Goal: Task Accomplishment & Management: Manage account settings

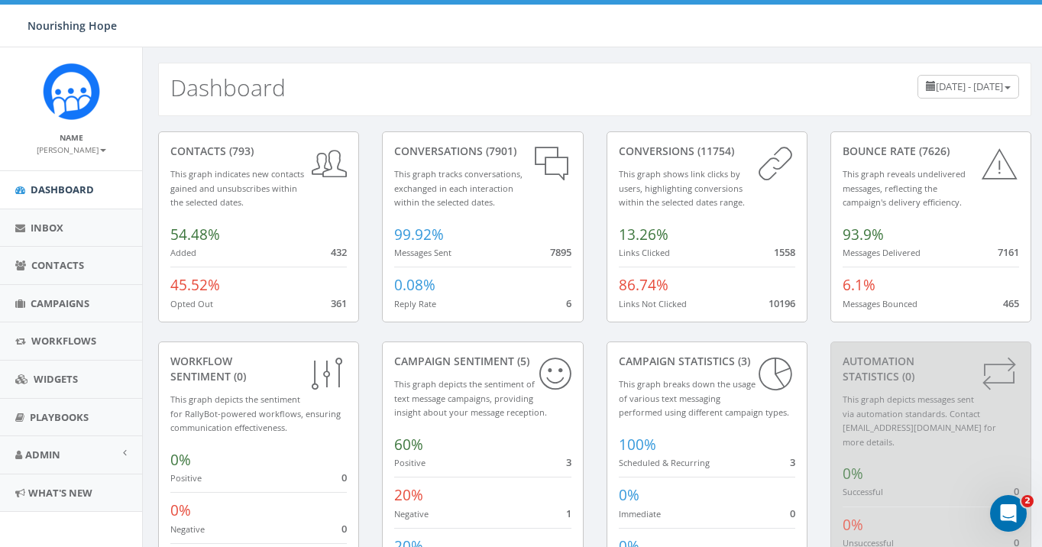
scroll to position [86, 0]
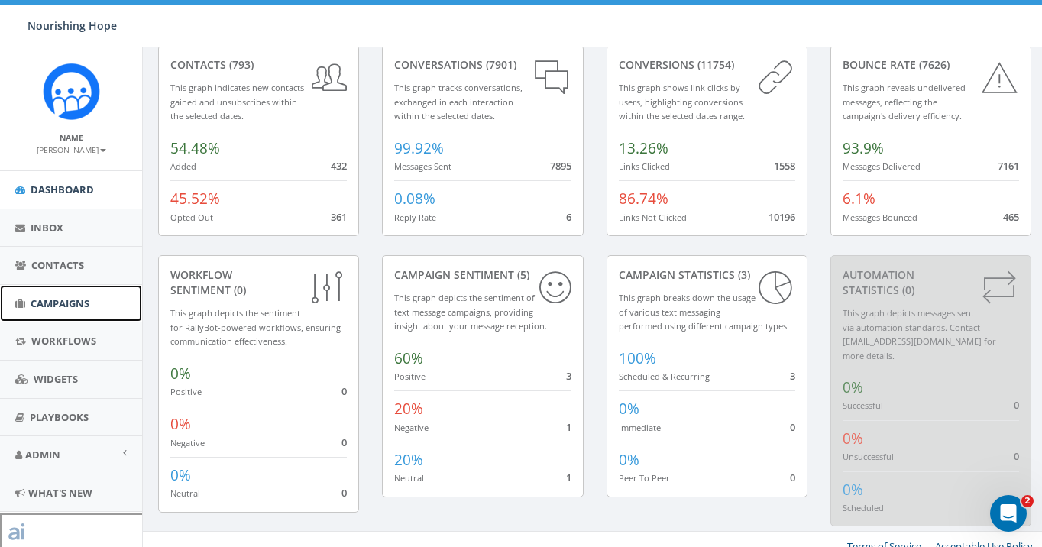
click at [67, 298] on span "Campaigns" at bounding box center [60, 303] width 59 height 14
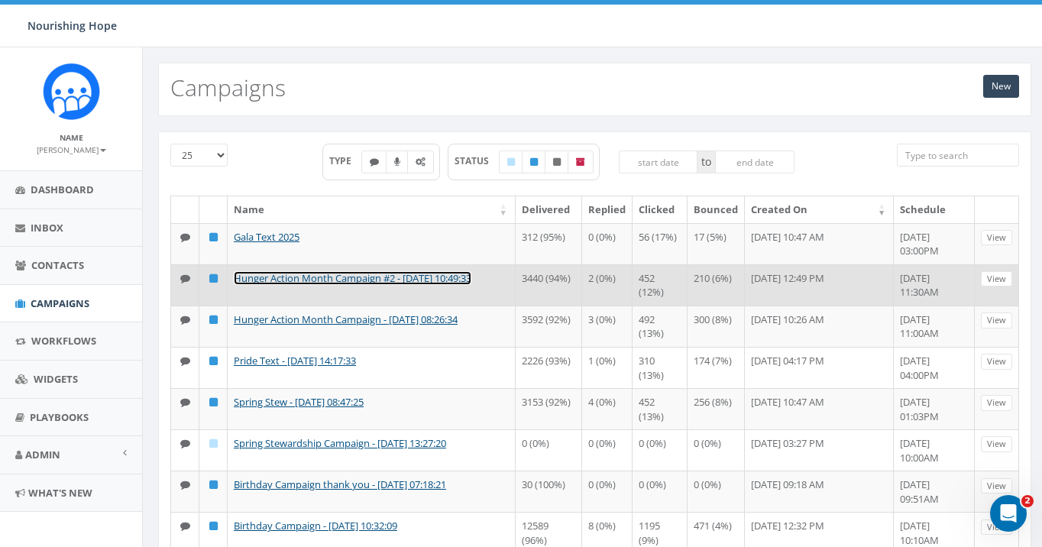
click at [432, 276] on link "Hunger Action Month Campaign #2 - [DATE] 10:49:33" at bounding box center [353, 278] width 238 height 14
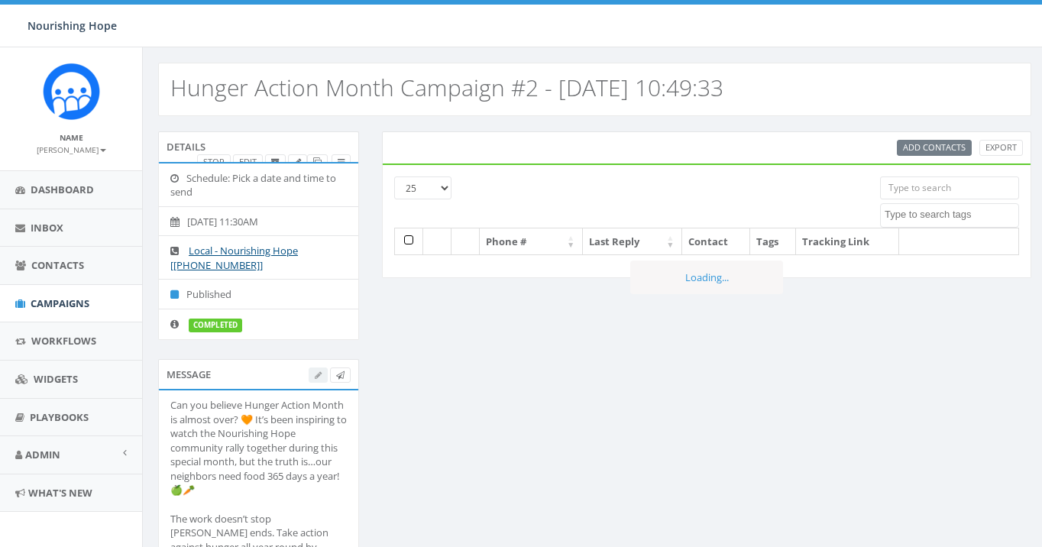
select select
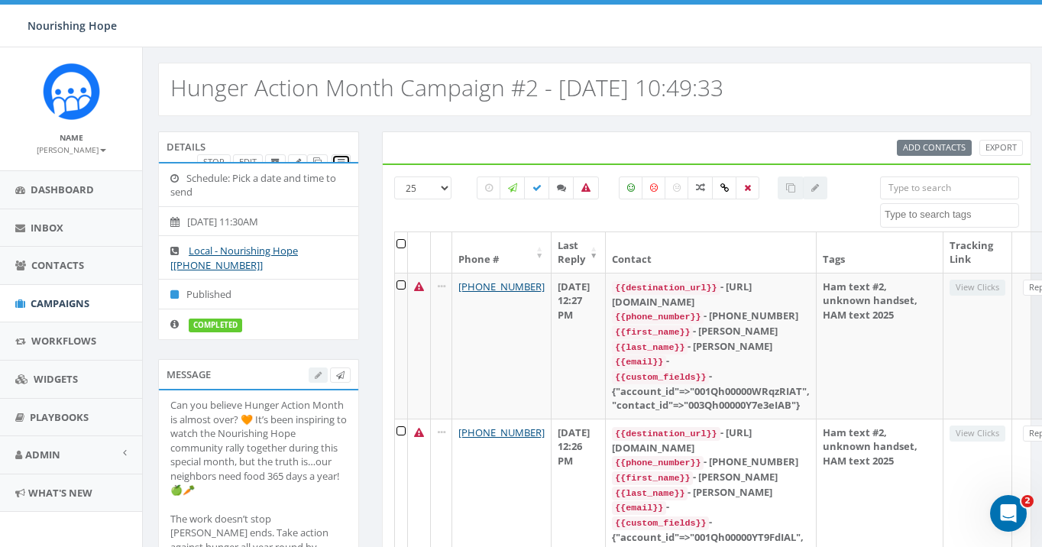
click at [344, 160] on icon at bounding box center [341, 162] width 7 height 8
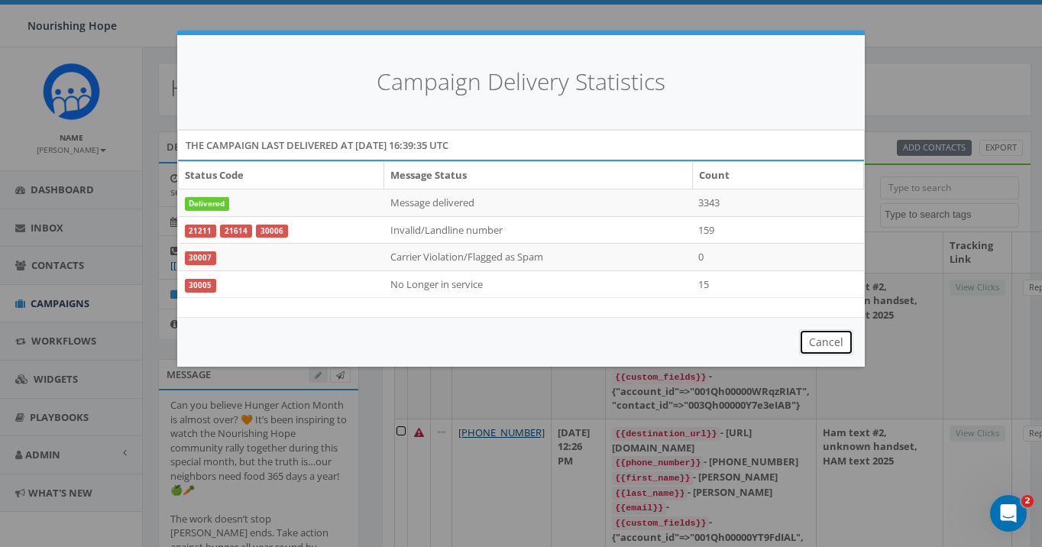
click at [827, 348] on button "Cancel" at bounding box center [826, 342] width 54 height 26
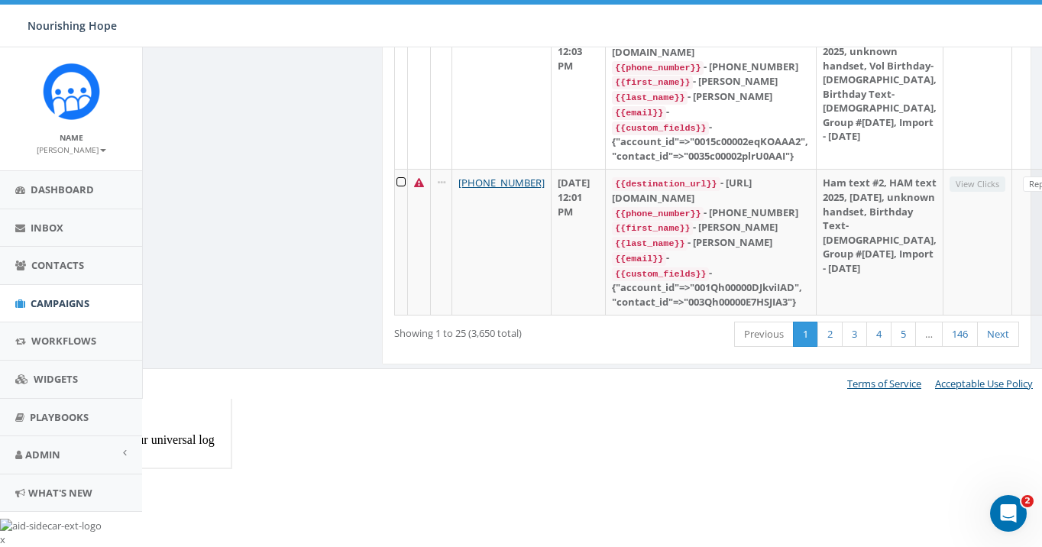
scroll to position [4088, 0]
click at [78, 186] on span "Dashboard" at bounding box center [62, 190] width 63 height 14
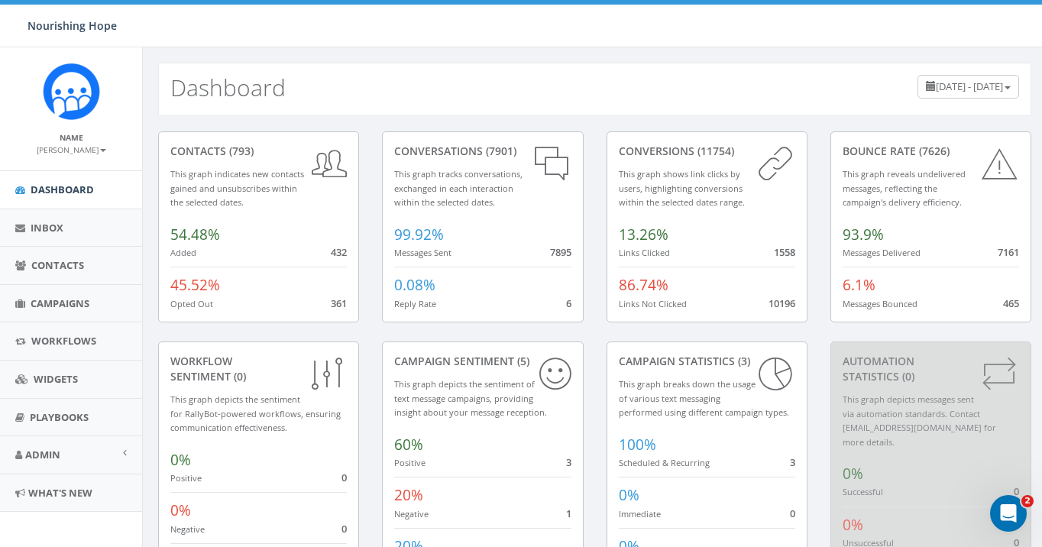
click at [936, 87] on span "July 1, 2025 - September 29, 2025" at bounding box center [969, 86] width 67 height 14
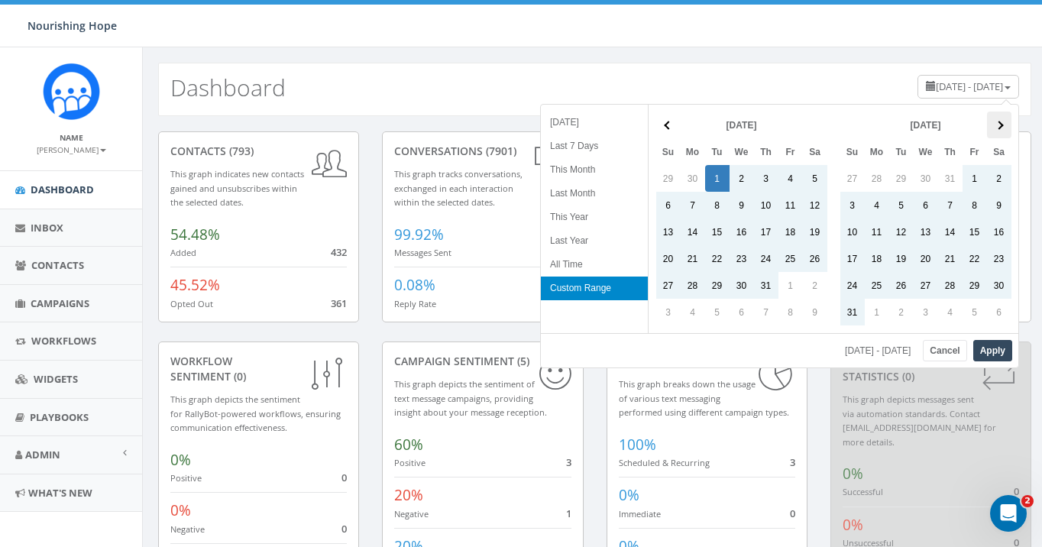
click at [994, 132] on th at bounding box center [999, 125] width 24 height 27
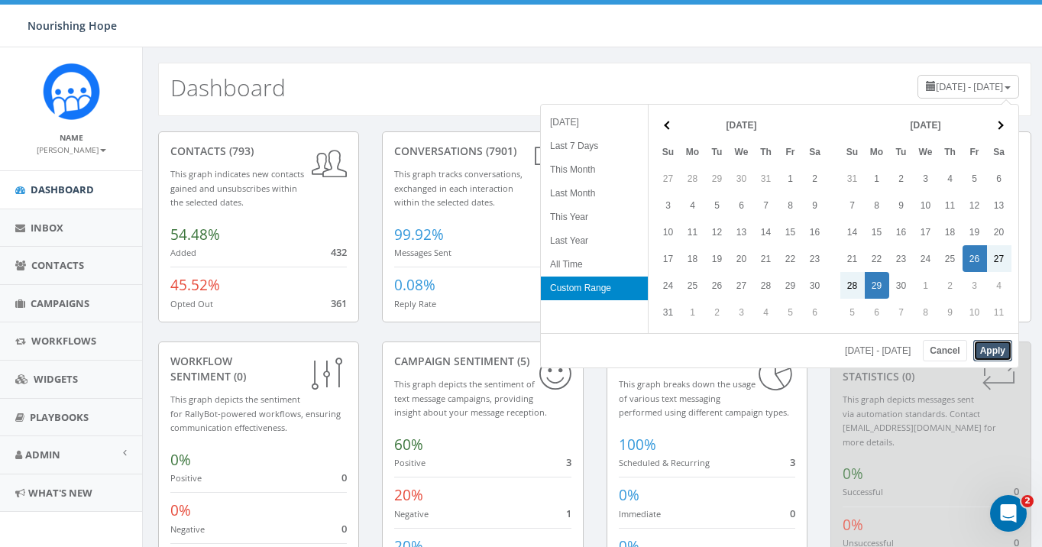
click at [1001, 347] on button "Apply" at bounding box center [992, 350] width 39 height 21
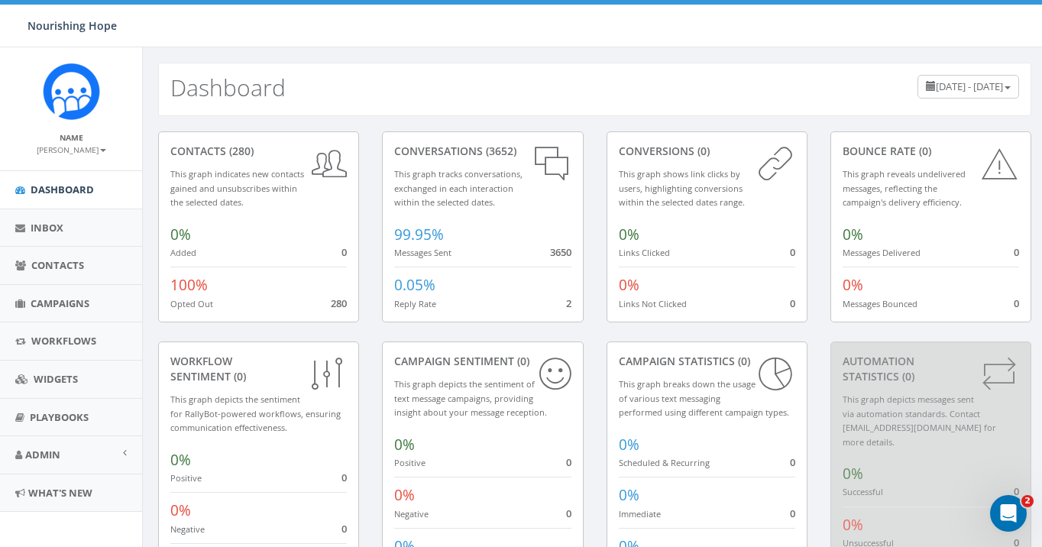
click at [936, 79] on span "September 26, 2025 - September 29, 2025" at bounding box center [969, 86] width 67 height 14
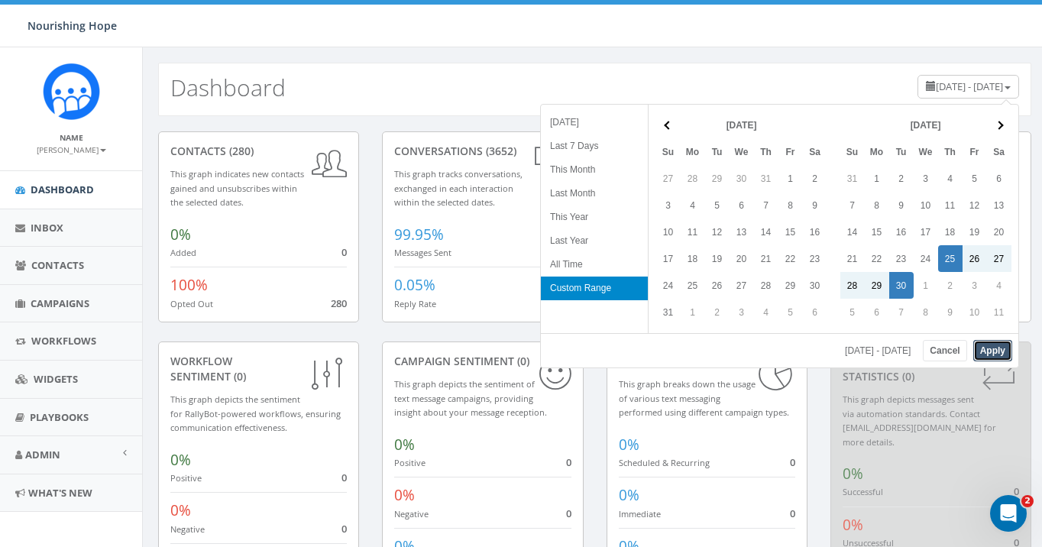
click at [996, 351] on button "Apply" at bounding box center [992, 350] width 39 height 21
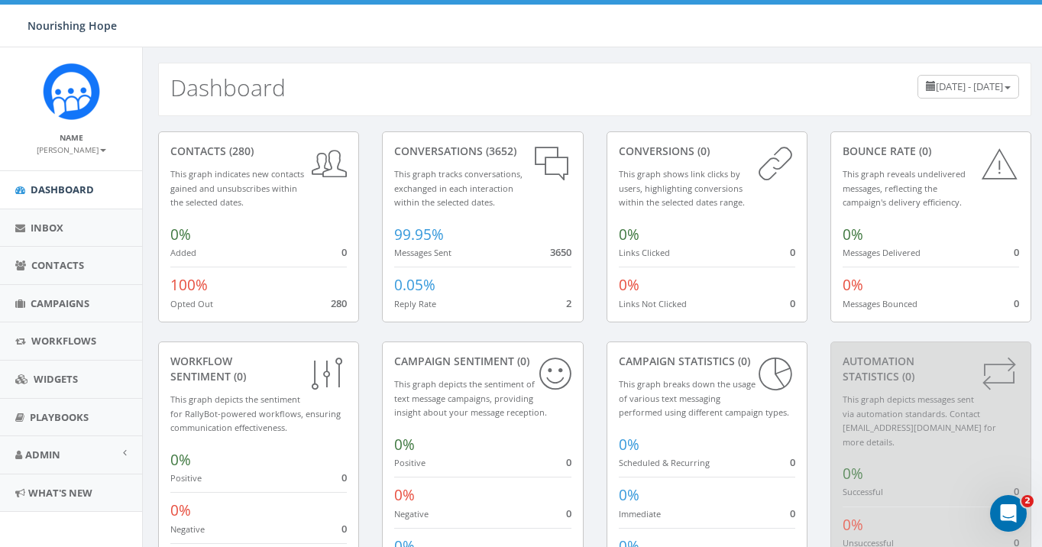
click at [612, 62] on div "Dashboard September 25, 2025 - September 30, 2025" at bounding box center [595, 81] width 904 height 69
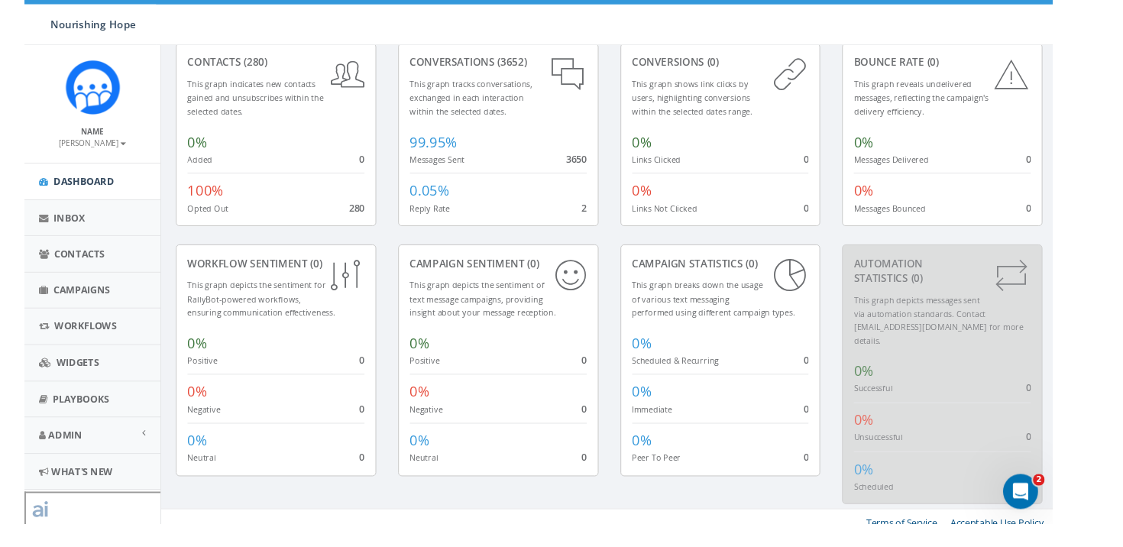
scroll to position [71, 0]
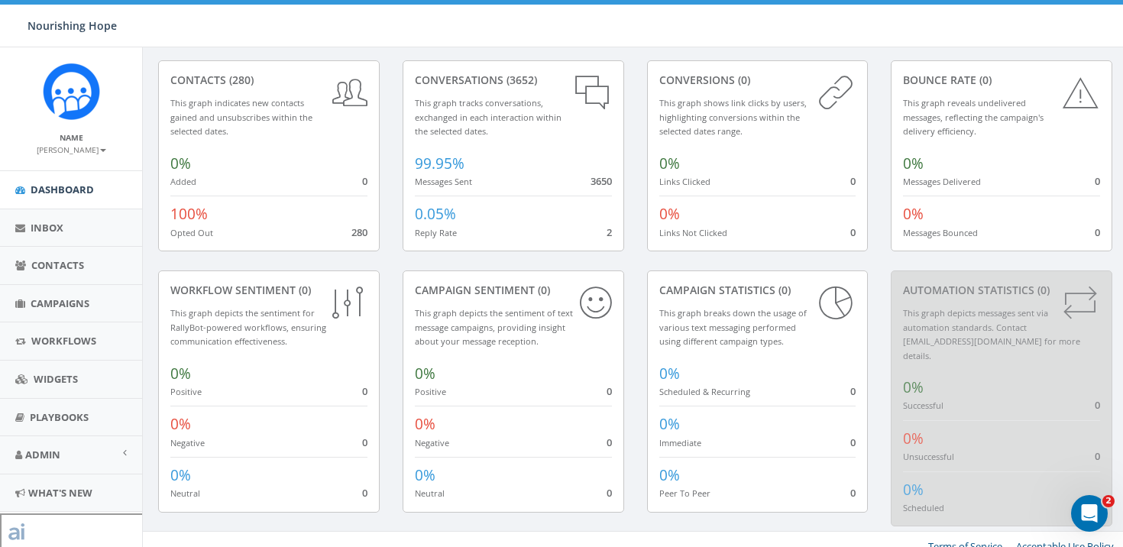
click at [202, 237] on small "Opted Out" at bounding box center [191, 232] width 43 height 11
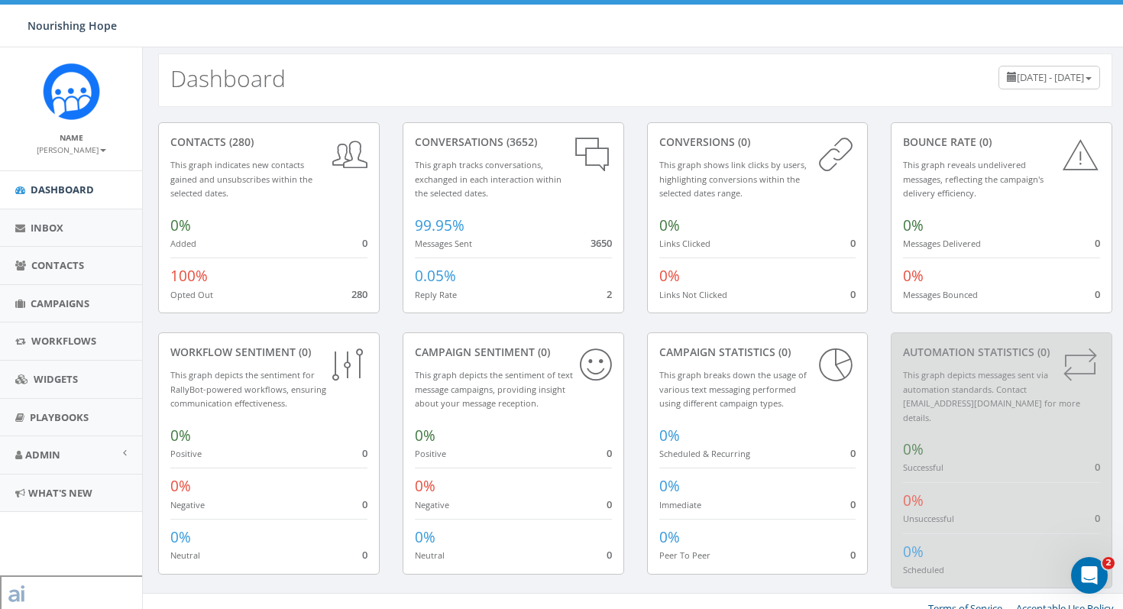
scroll to position [0, 0]
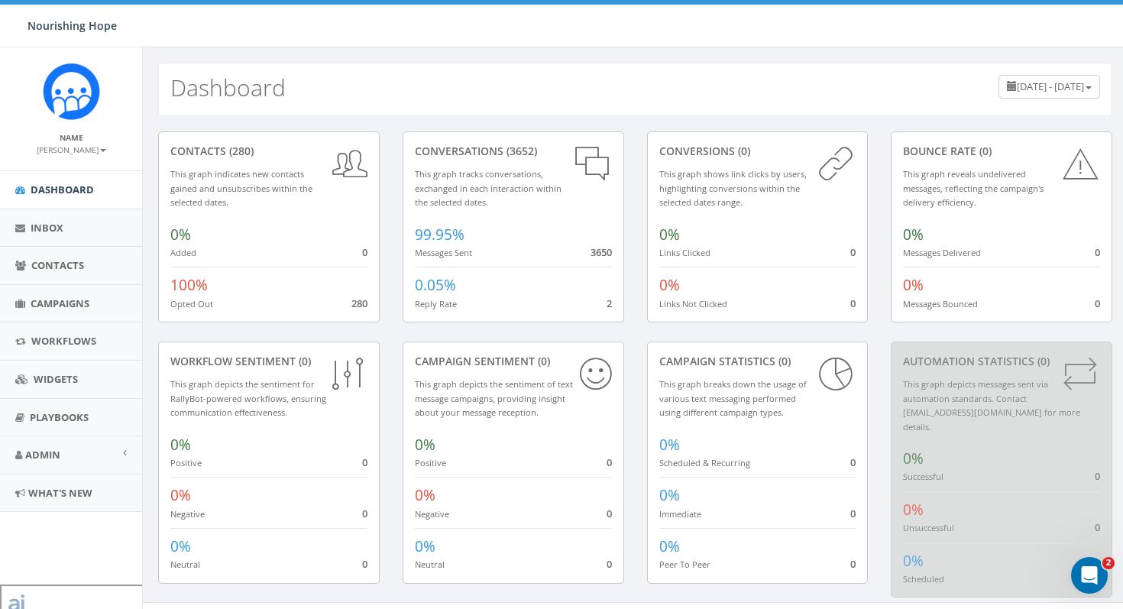
click at [1017, 92] on span "September 25, 2025 - September 30, 2025" at bounding box center [1050, 86] width 67 height 14
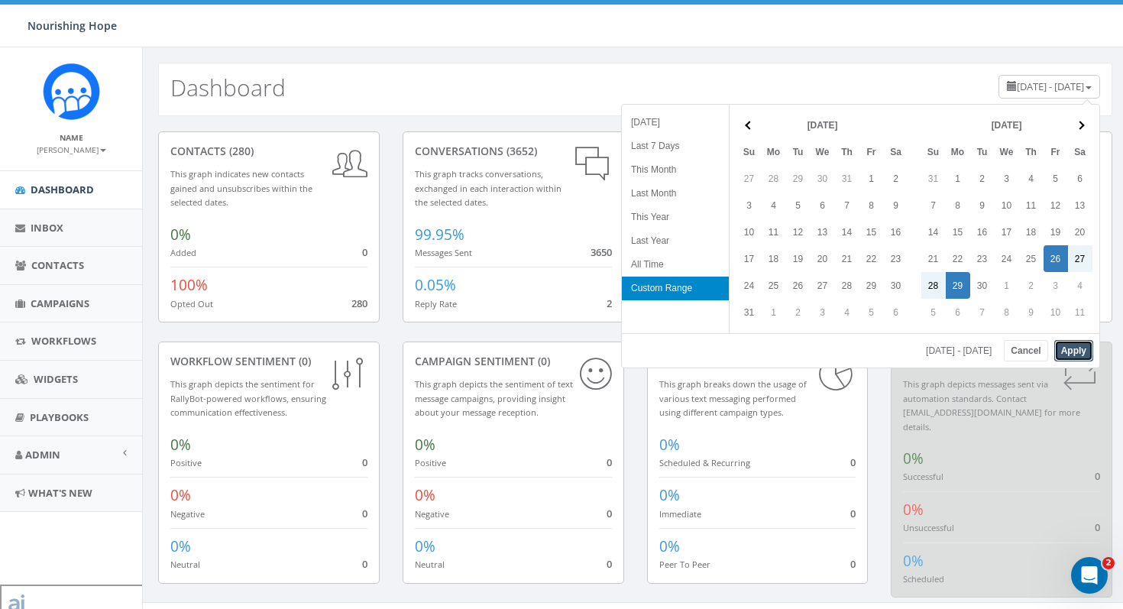
click at [1041, 348] on button "Apply" at bounding box center [1073, 350] width 39 height 21
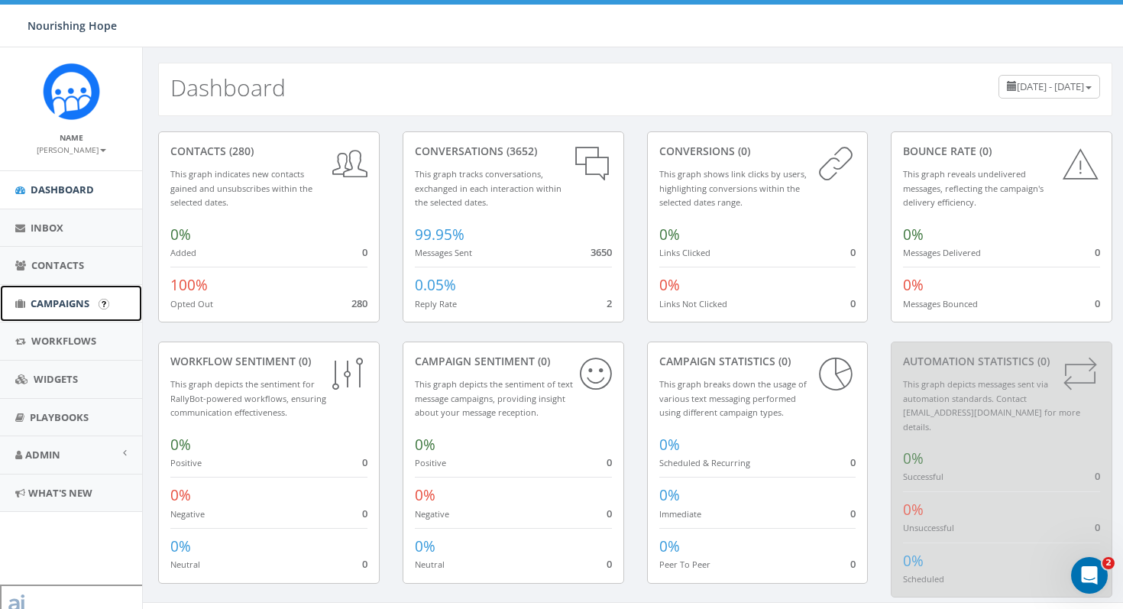
click at [63, 321] on link "Campaigns" at bounding box center [71, 303] width 142 height 37
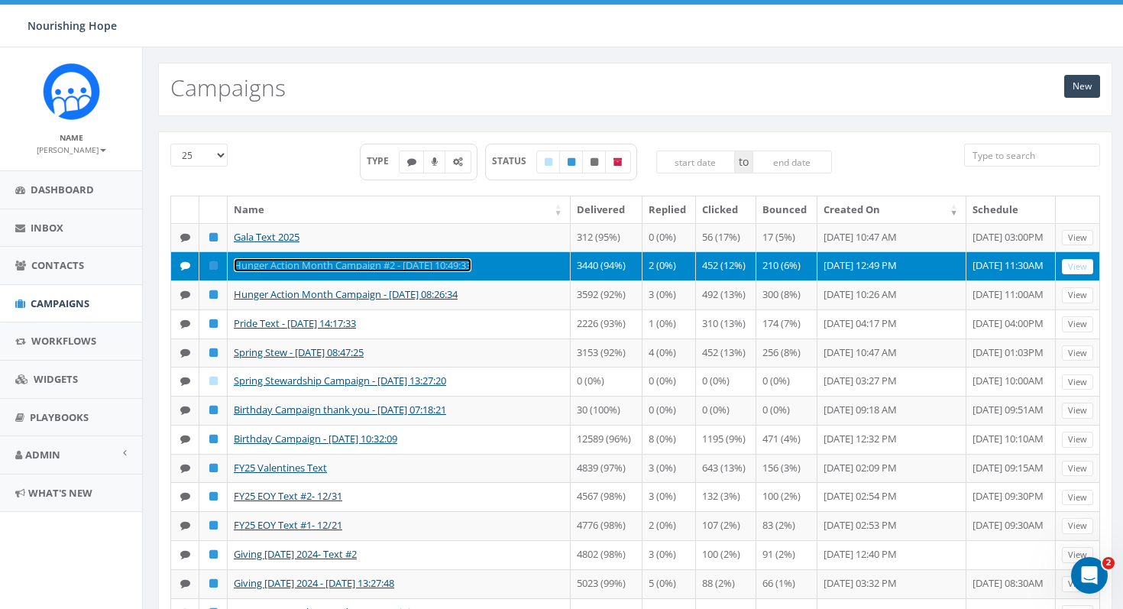
click at [367, 272] on link "Hunger Action Month Campaign #2 - [DATE] 10:49:33" at bounding box center [353, 265] width 238 height 14
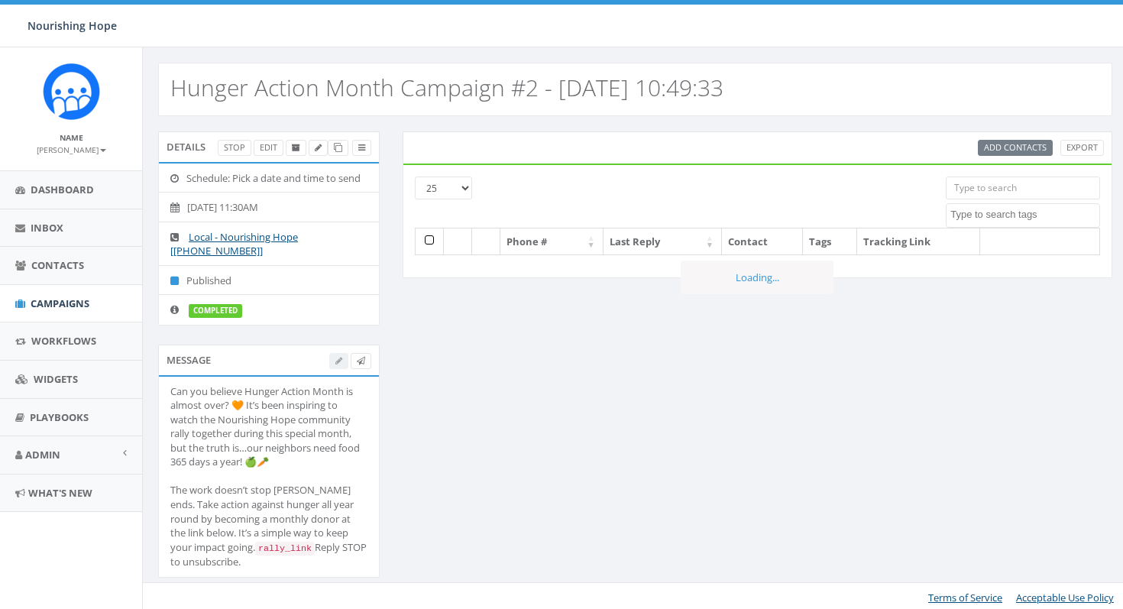
select select
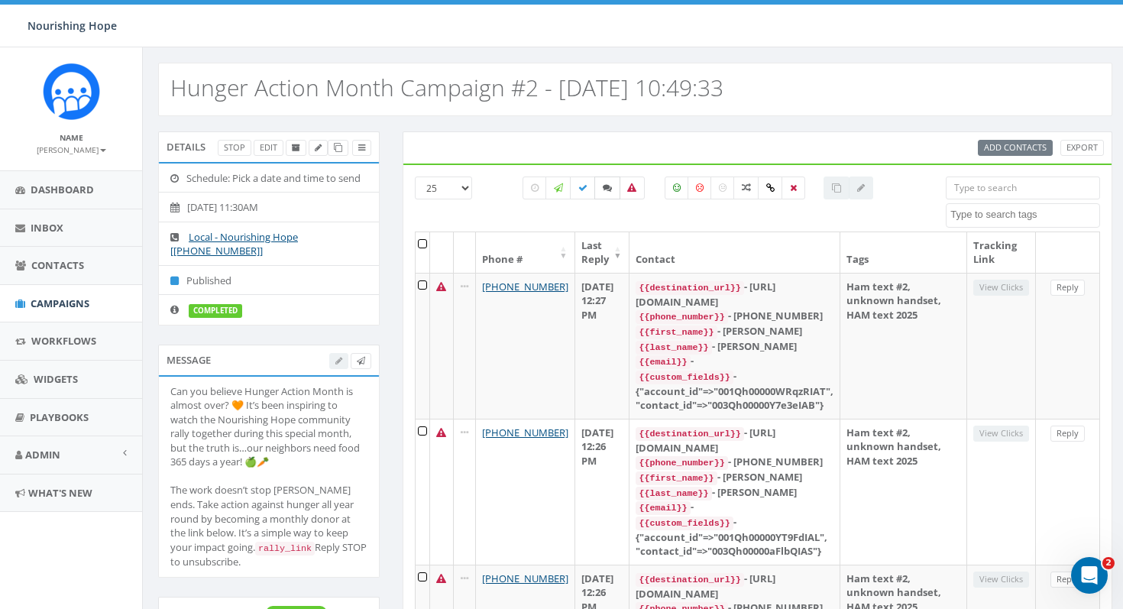
click at [609, 189] on icon at bounding box center [607, 187] width 9 height 9
checkbox input "true"
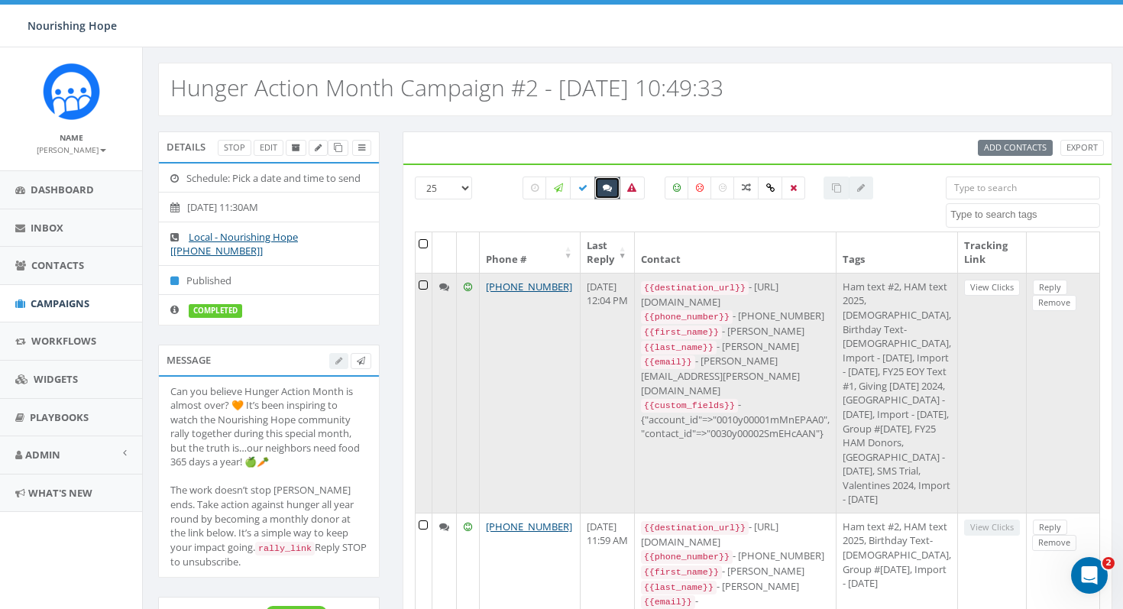
scroll to position [354, 0]
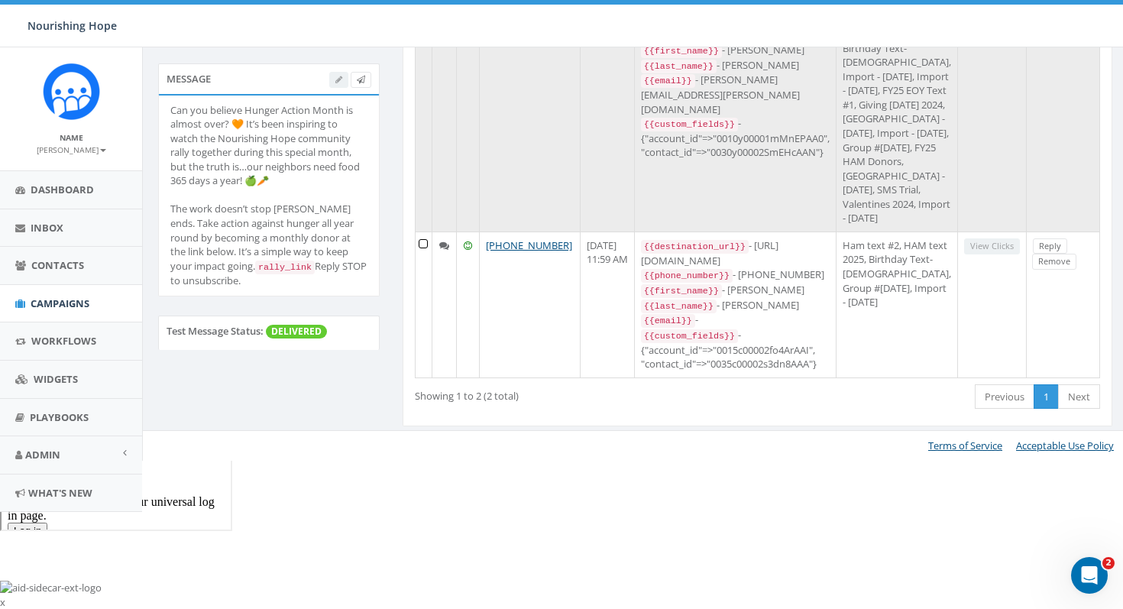
click at [733, 231] on td "{{destination_url}} - [URL][DOMAIN_NAME] {{phone_number}} - [PHONE_NUMBER] {{fi…" at bounding box center [736, 112] width 202 height 240
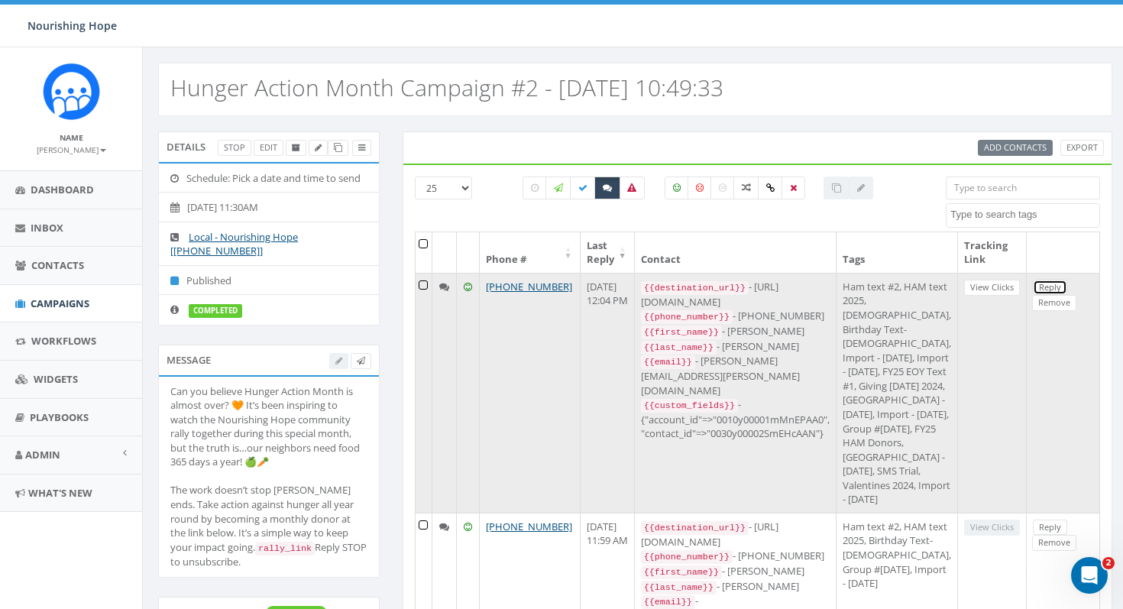
click at [1033, 293] on link "Reply" at bounding box center [1050, 288] width 34 height 16
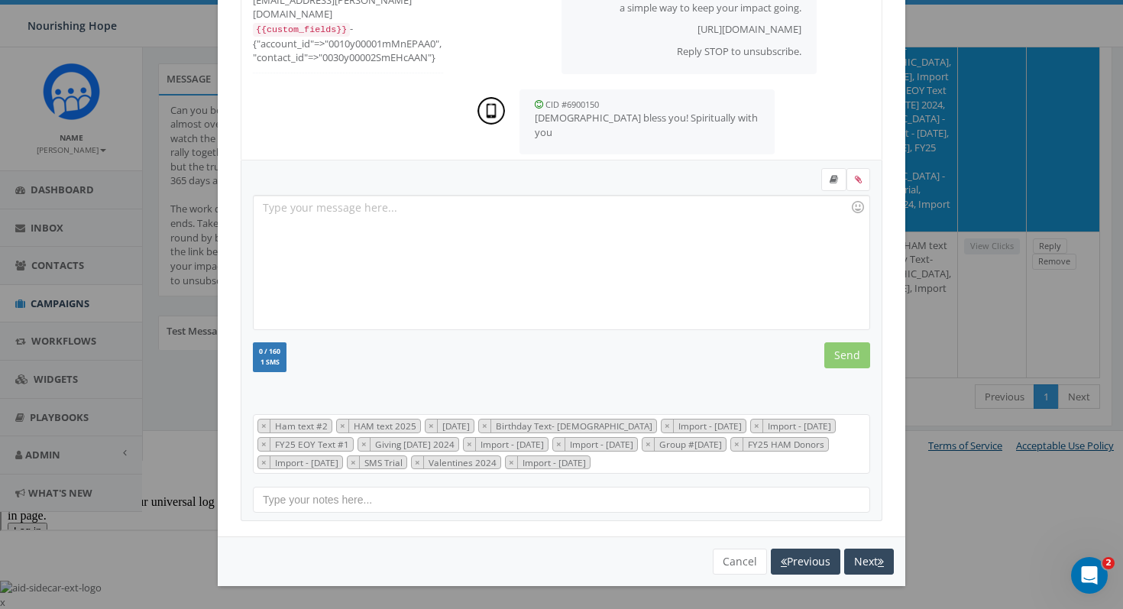
scroll to position [354, 0]
click at [865, 571] on button "Next" at bounding box center [869, 561] width 50 height 26
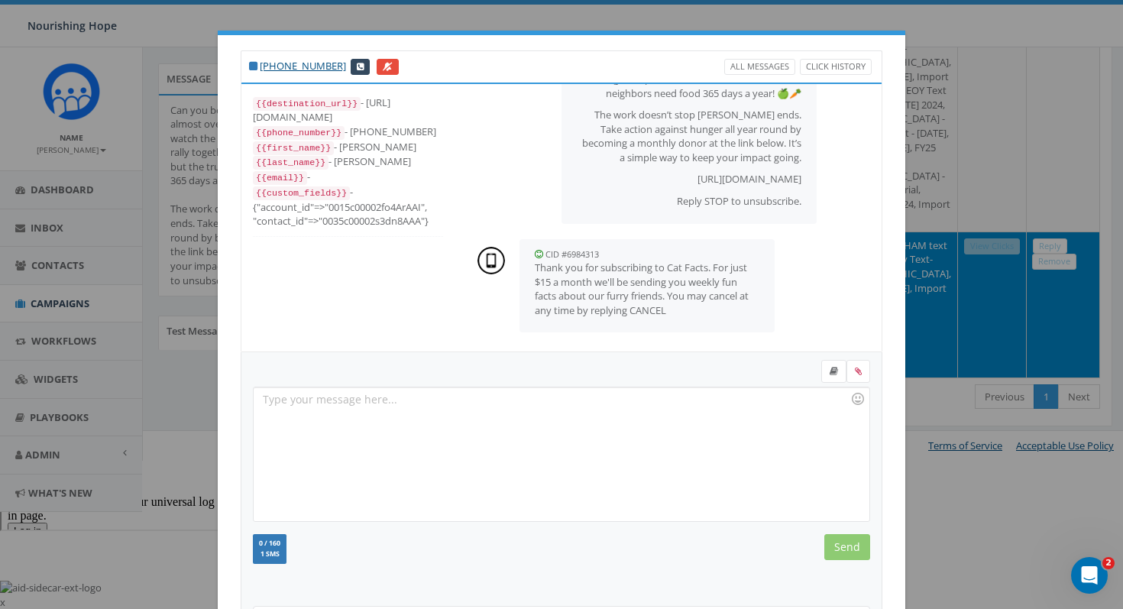
scroll to position [157, 0]
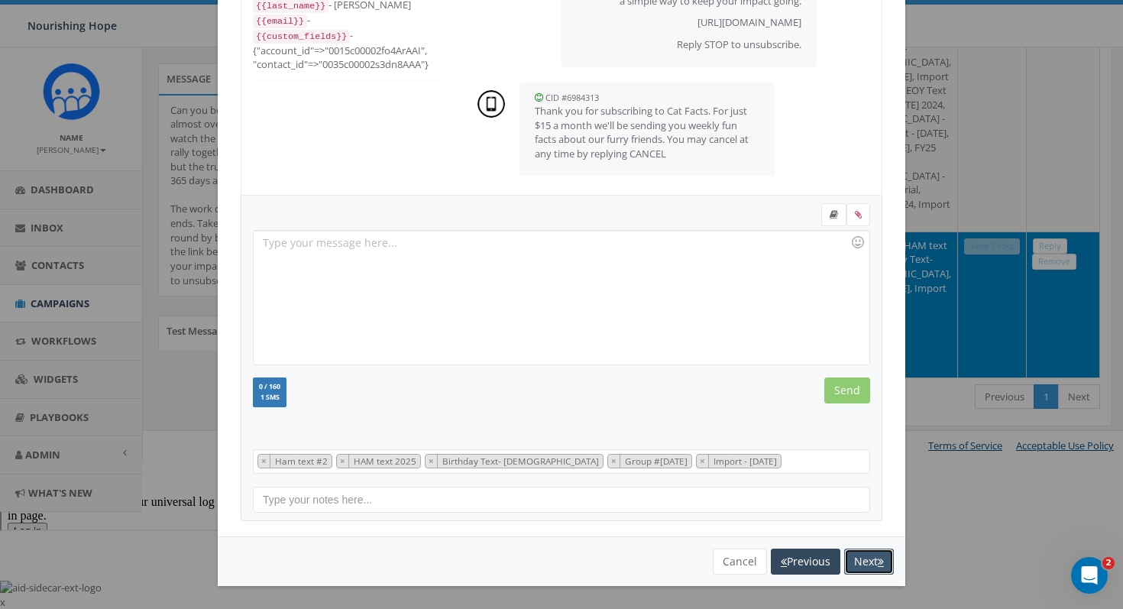
click at [865, 563] on button "Next" at bounding box center [869, 561] width 50 height 26
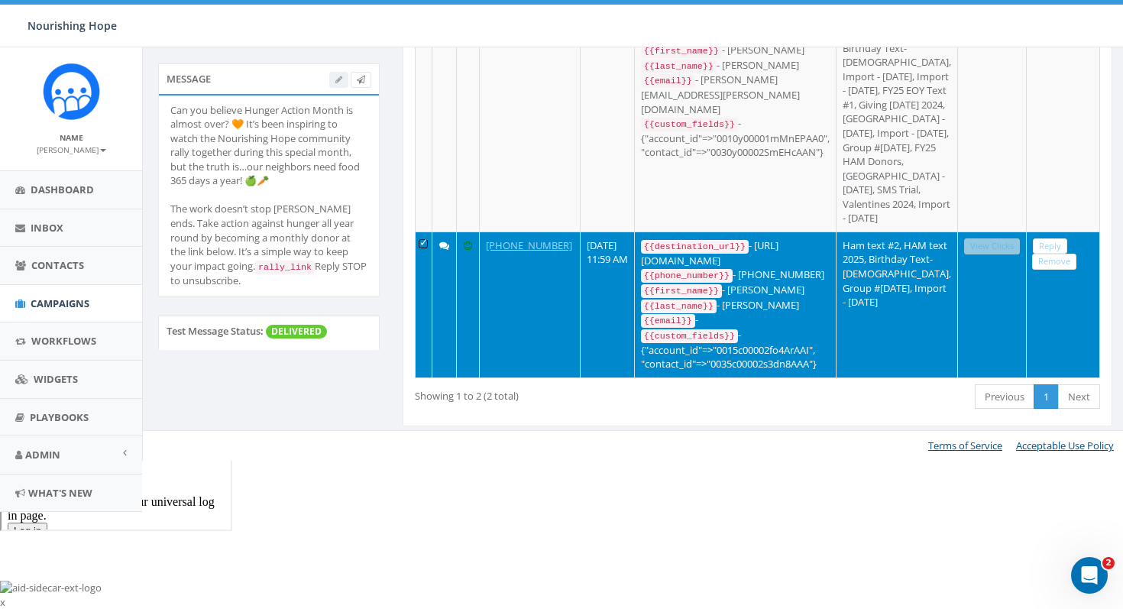
scroll to position [0, 0]
